Goal: Transaction & Acquisition: Purchase product/service

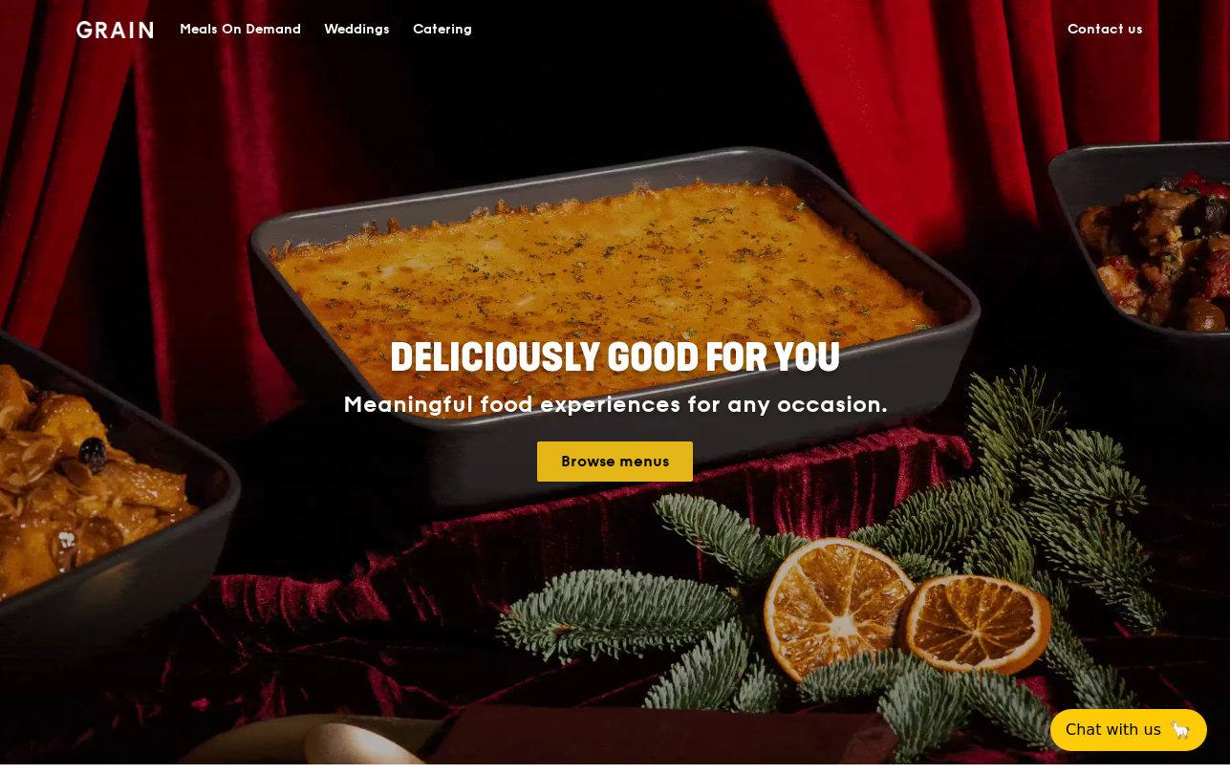
click at [613, 460] on link "Browse menus" at bounding box center [615, 461] width 156 height 40
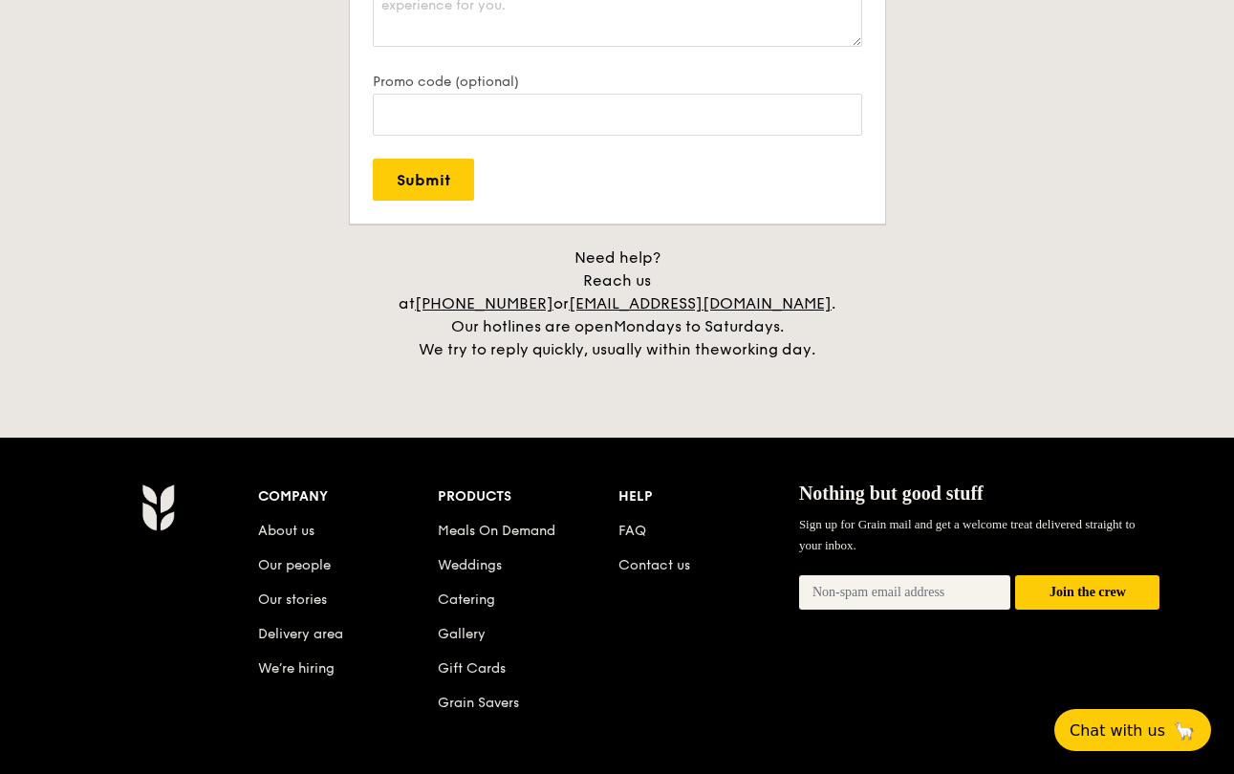
scroll to position [4239, 0]
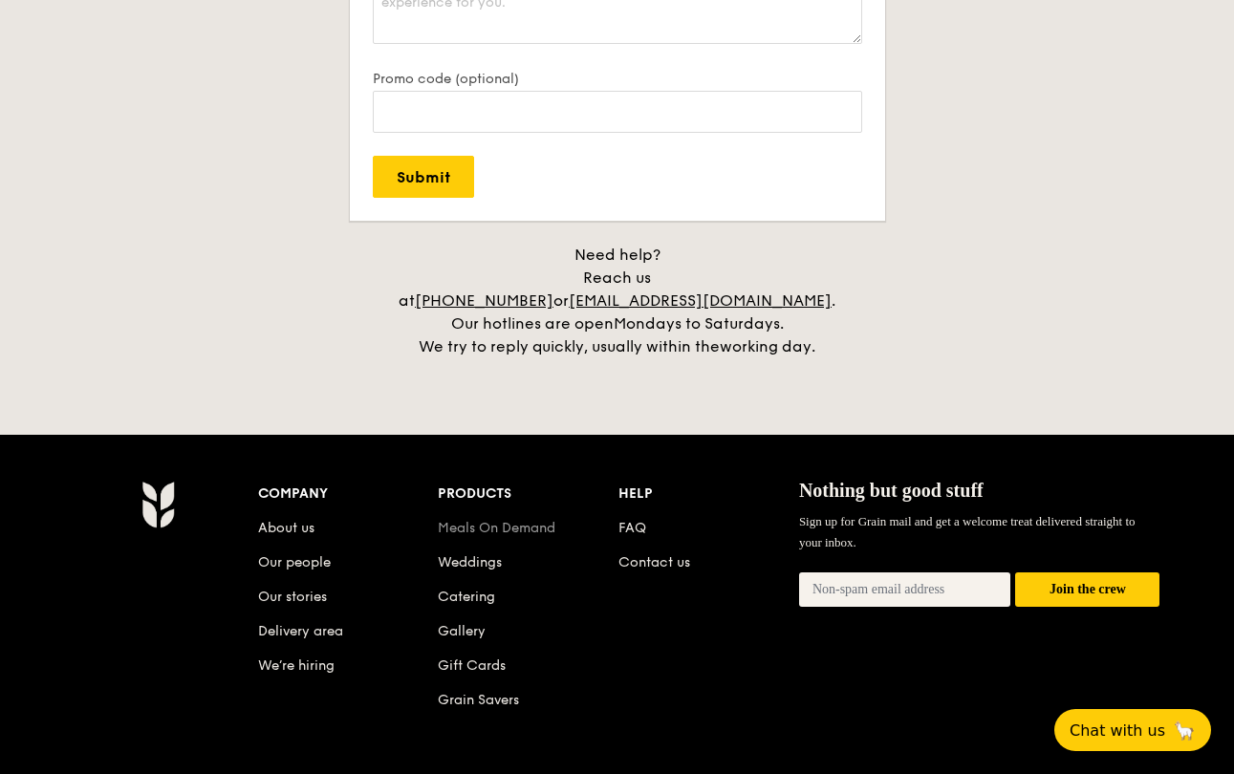
click at [533, 520] on link "Meals On Demand" at bounding box center [497, 528] width 118 height 16
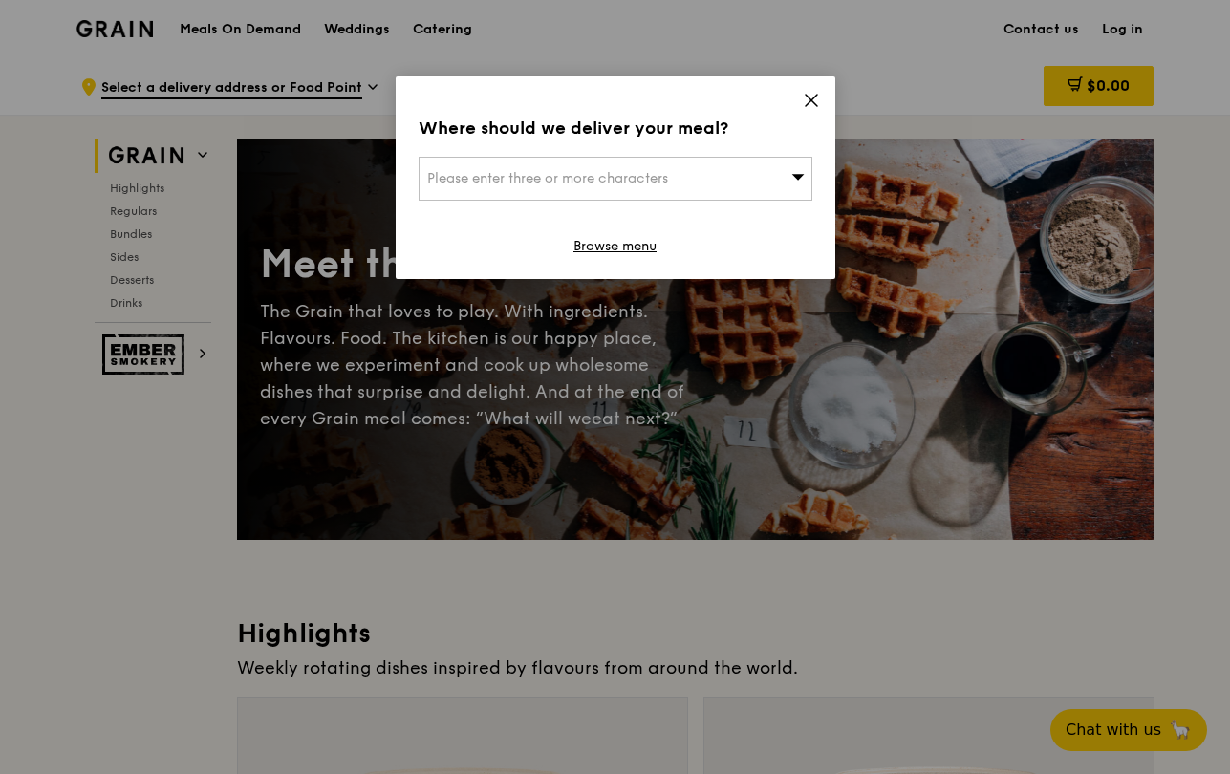
click at [795, 181] on icon at bounding box center [797, 176] width 13 height 14
click at [808, 96] on icon at bounding box center [811, 100] width 17 height 17
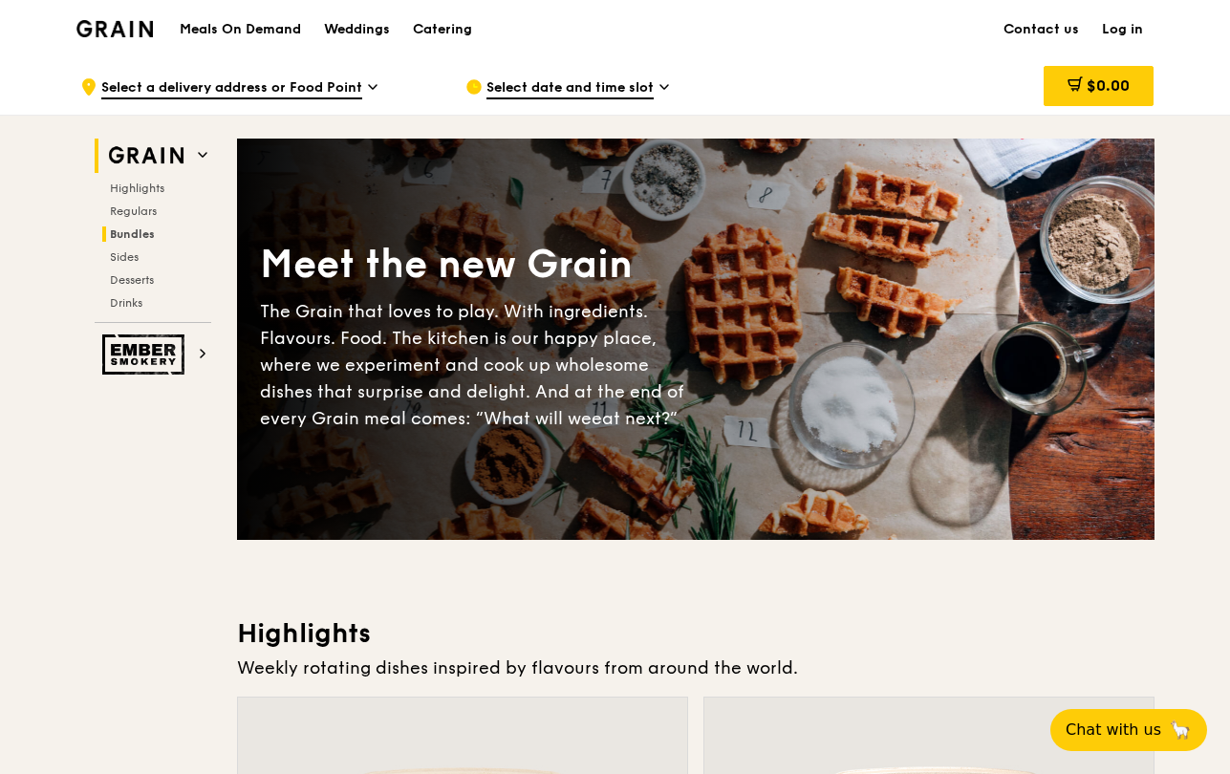
click at [146, 237] on span "Bundles" at bounding box center [132, 233] width 45 height 13
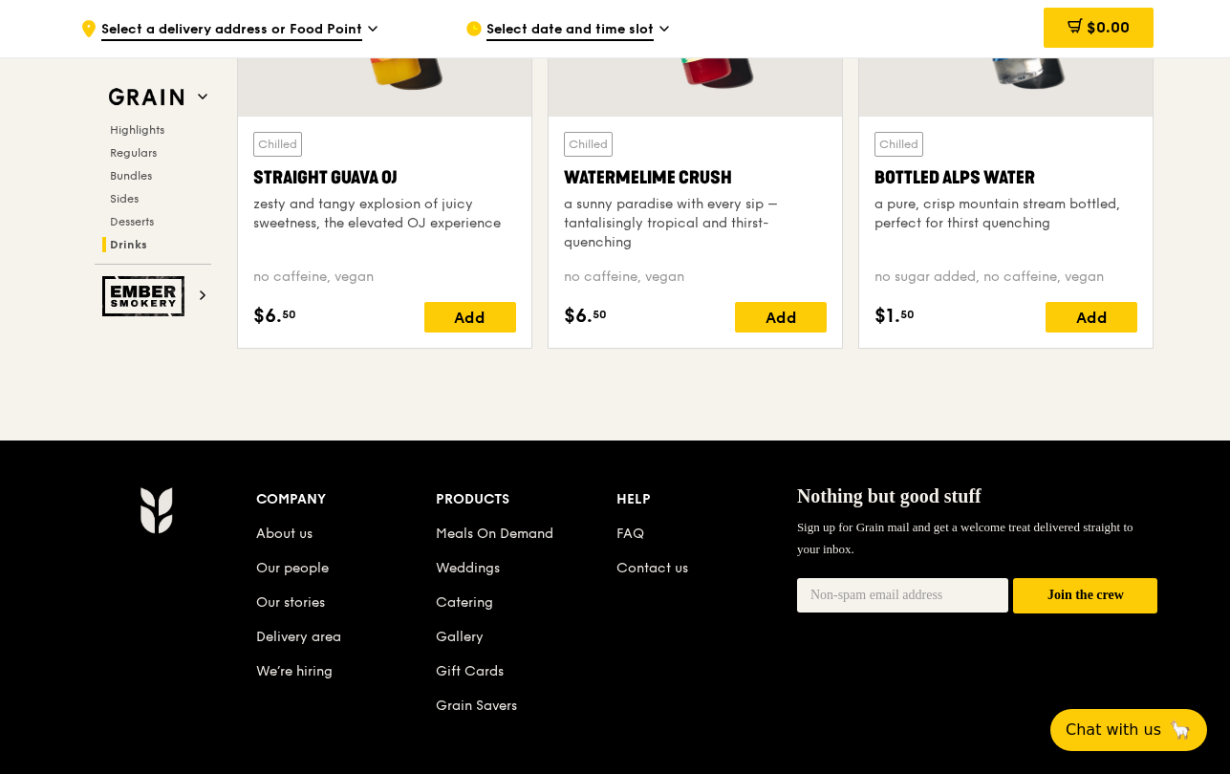
scroll to position [7756, 0]
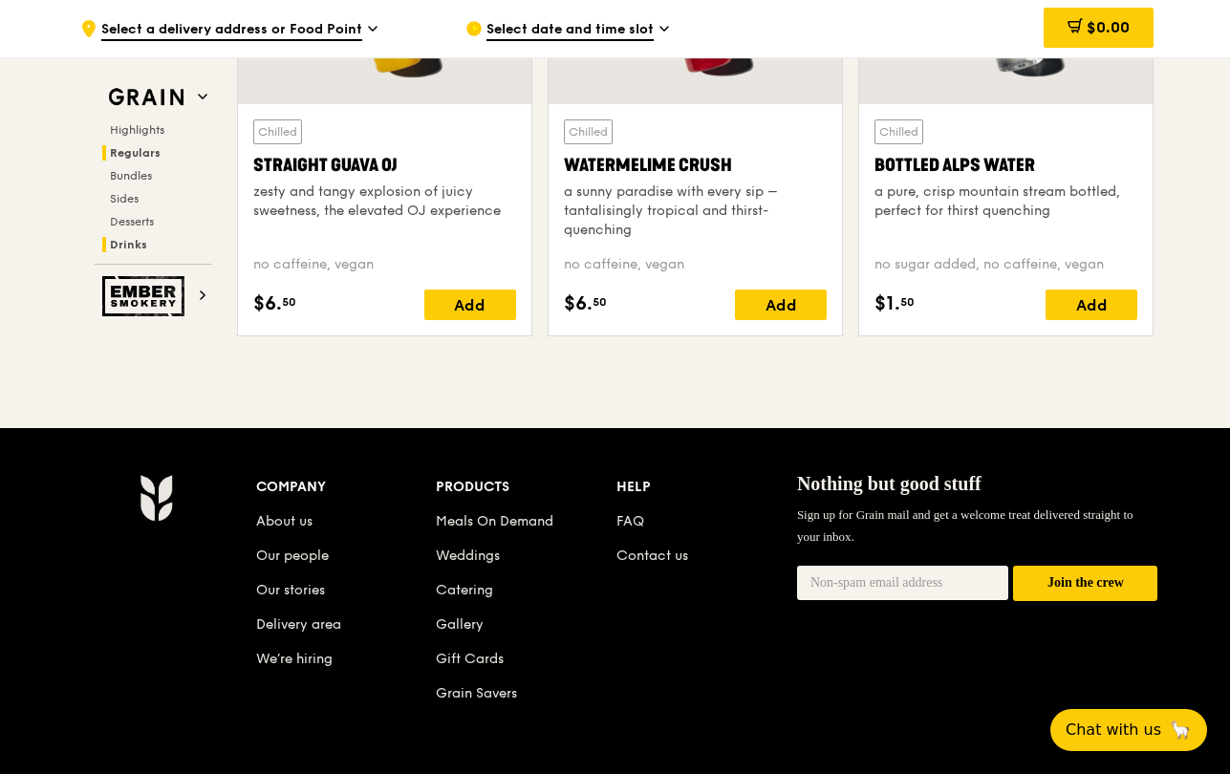
click at [152, 146] on span "Regulars" at bounding box center [135, 152] width 51 height 13
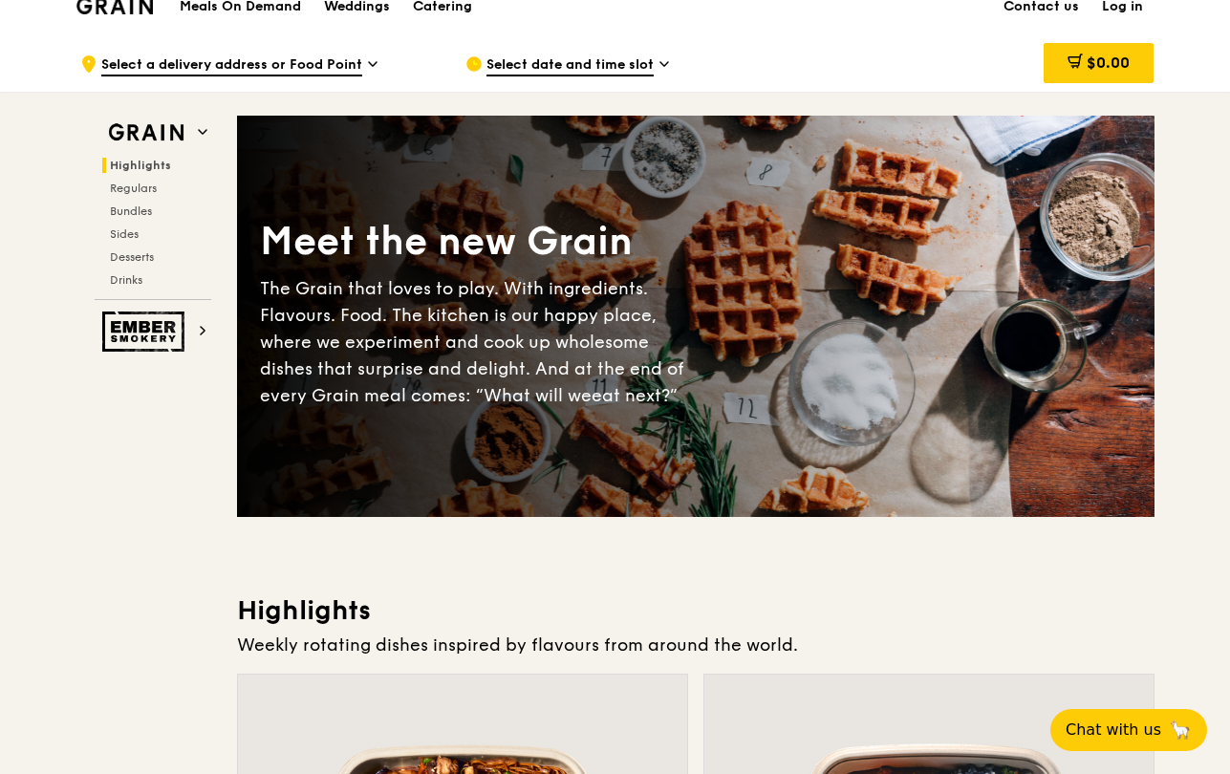
scroll to position [0, 0]
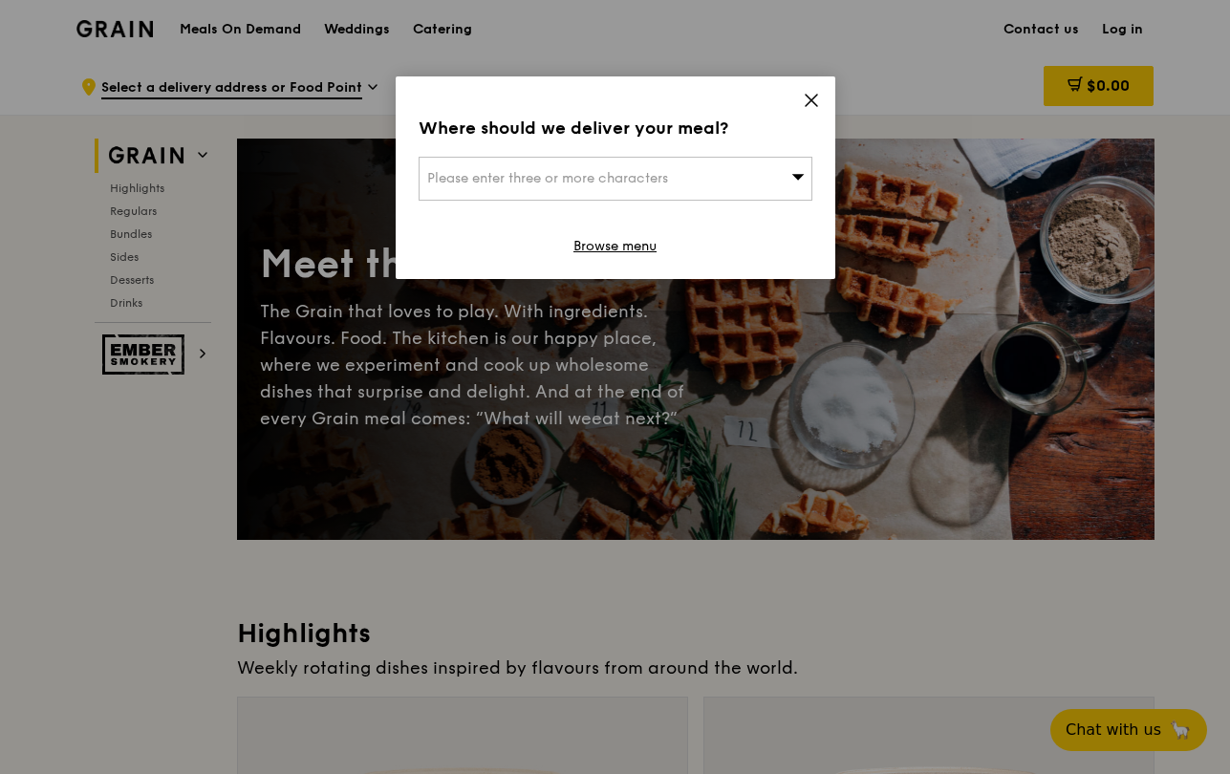
click at [805, 96] on icon at bounding box center [811, 100] width 17 height 17
